Goal: Find specific page/section: Find specific page/section

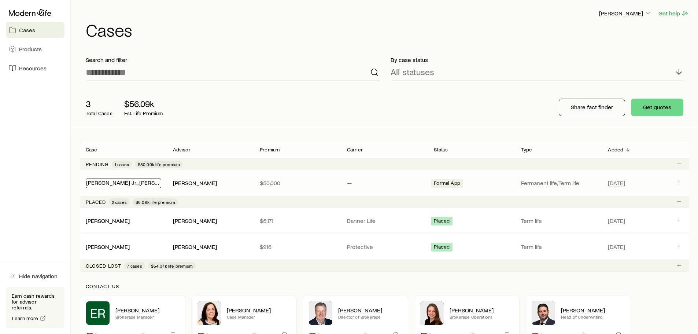
click at [105, 182] on link "[PERSON_NAME] Jr., [PERSON_NAME]" at bounding box center [134, 182] width 97 height 7
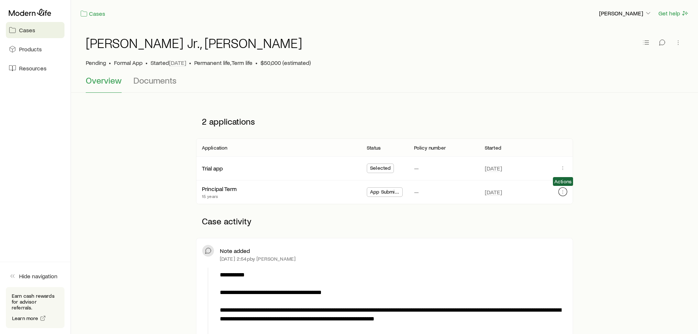
click at [566, 191] on icon "button" at bounding box center [563, 192] width 6 height 6
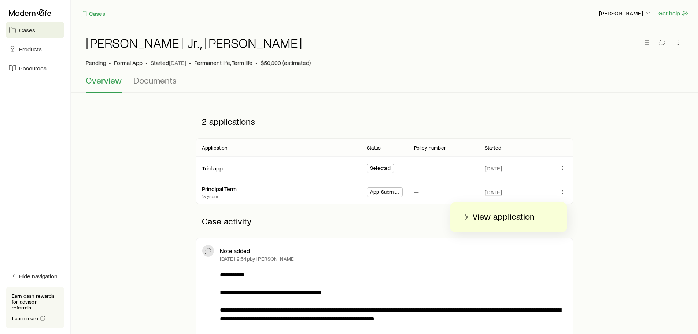
click at [515, 217] on p "View application" at bounding box center [503, 217] width 62 height 12
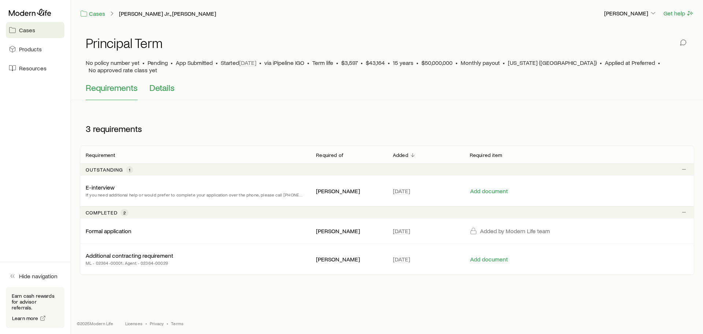
click at [161, 82] on span "Details" at bounding box center [161, 87] width 25 height 10
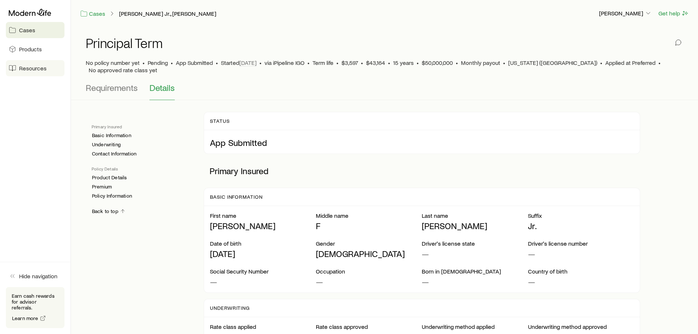
click at [27, 69] on span "Resources" at bounding box center [32, 67] width 27 height 7
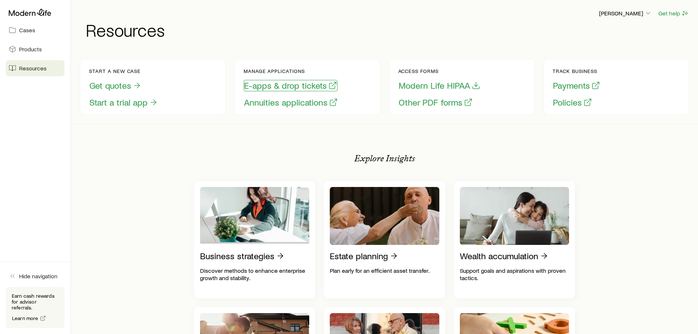
click at [287, 86] on button "E-apps & drop tickets" at bounding box center [291, 85] width 94 height 11
